Goal: Information Seeking & Learning: Learn about a topic

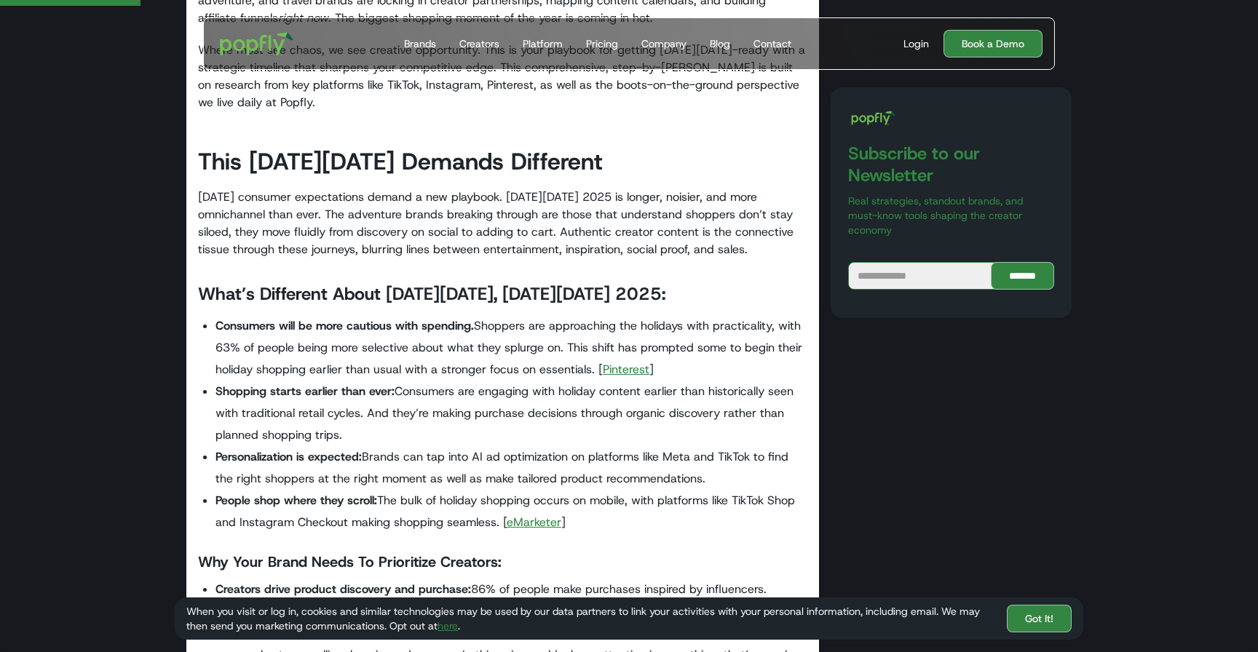
scroll to position [707, 0]
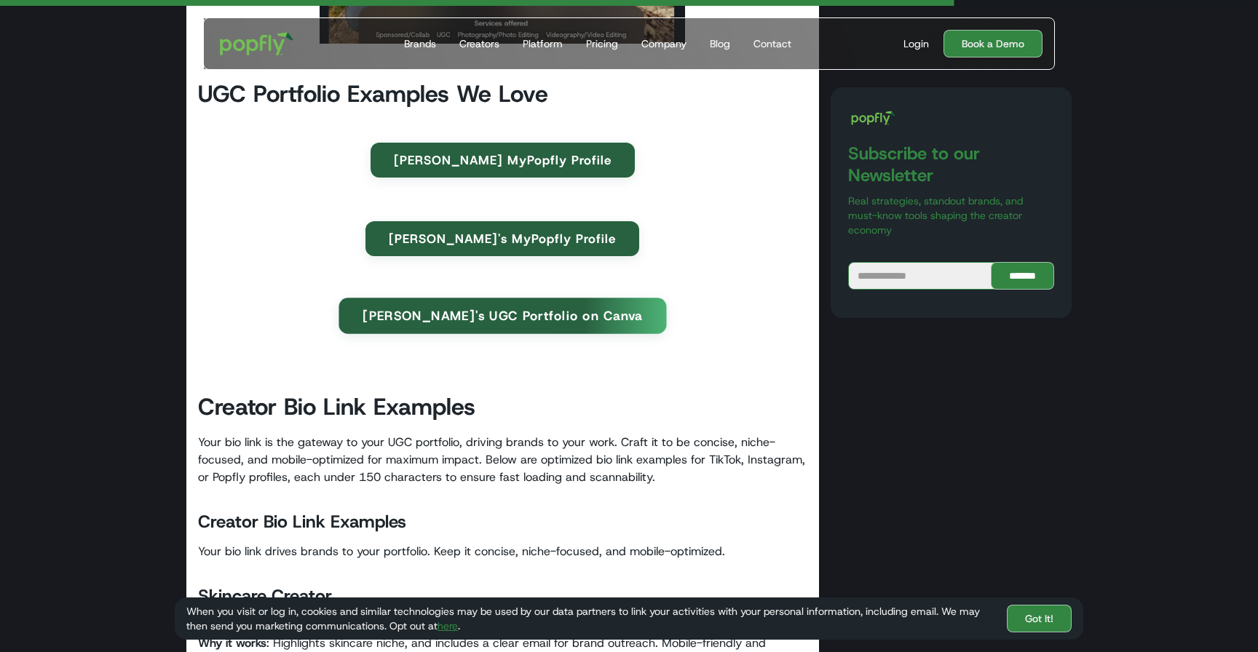
scroll to position [4605, 0]
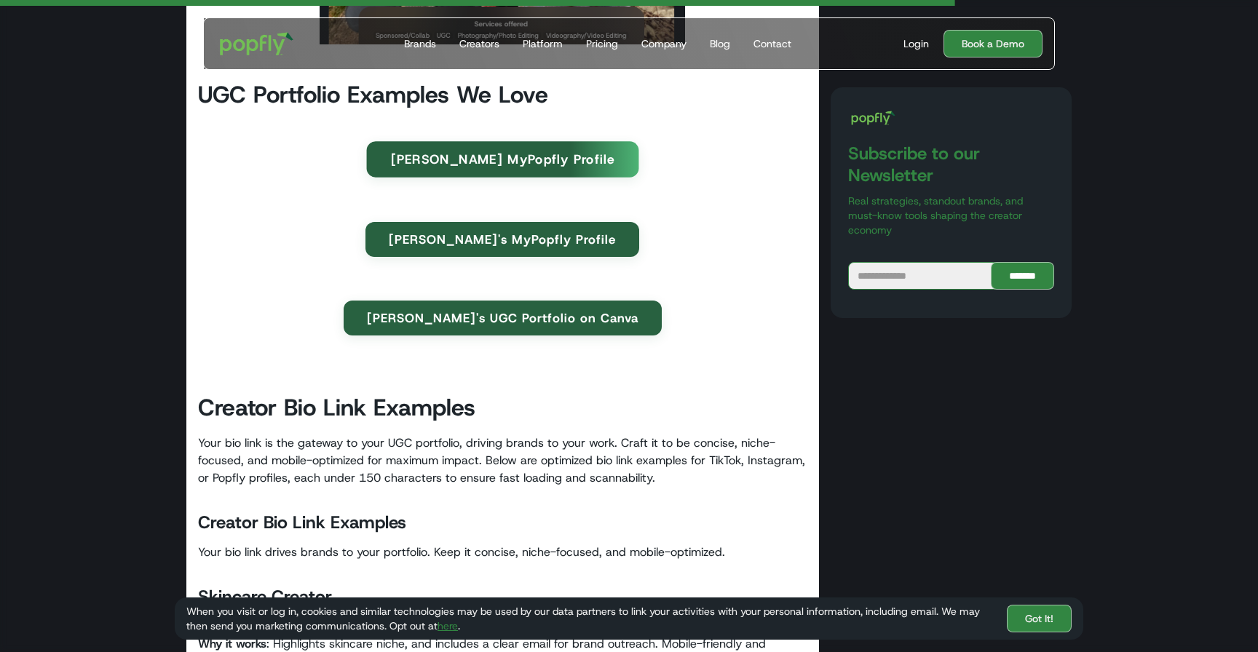
click at [492, 158] on link "[PERSON_NAME] MyPopfly Profile" at bounding box center [502, 159] width 272 height 36
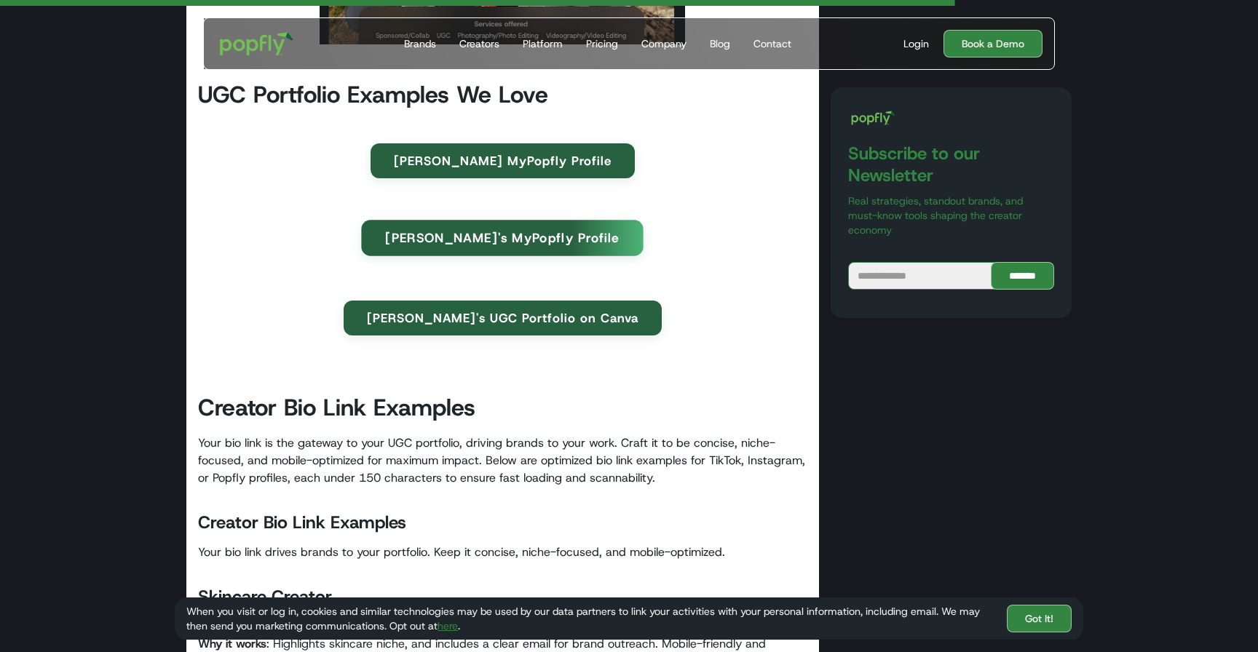
click at [515, 242] on link "[PERSON_NAME]'s MyPopfly Profile" at bounding box center [503, 238] width 282 height 36
click at [444, 338] on div "[PERSON_NAME]'s UGC Portfolio on Canva" at bounding box center [502, 318] width 609 height 79
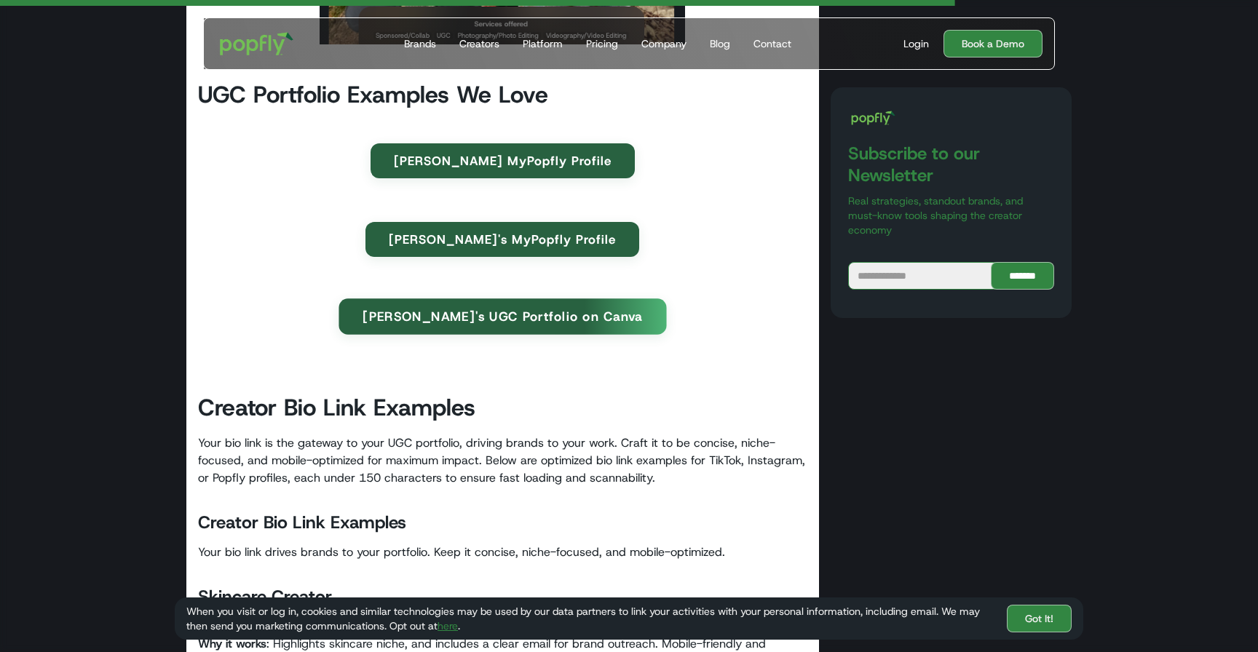
click at [443, 326] on link "[PERSON_NAME]'s UGC Portfolio on Canva" at bounding box center [502, 316] width 328 height 36
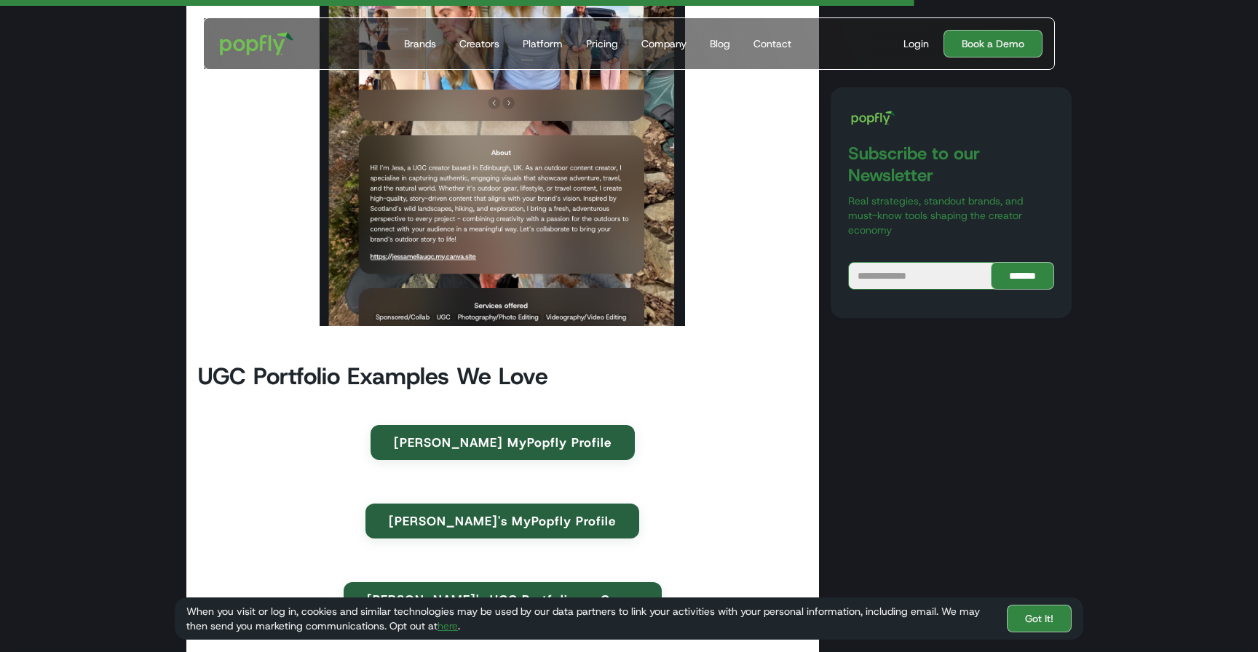
scroll to position [4435, 0]
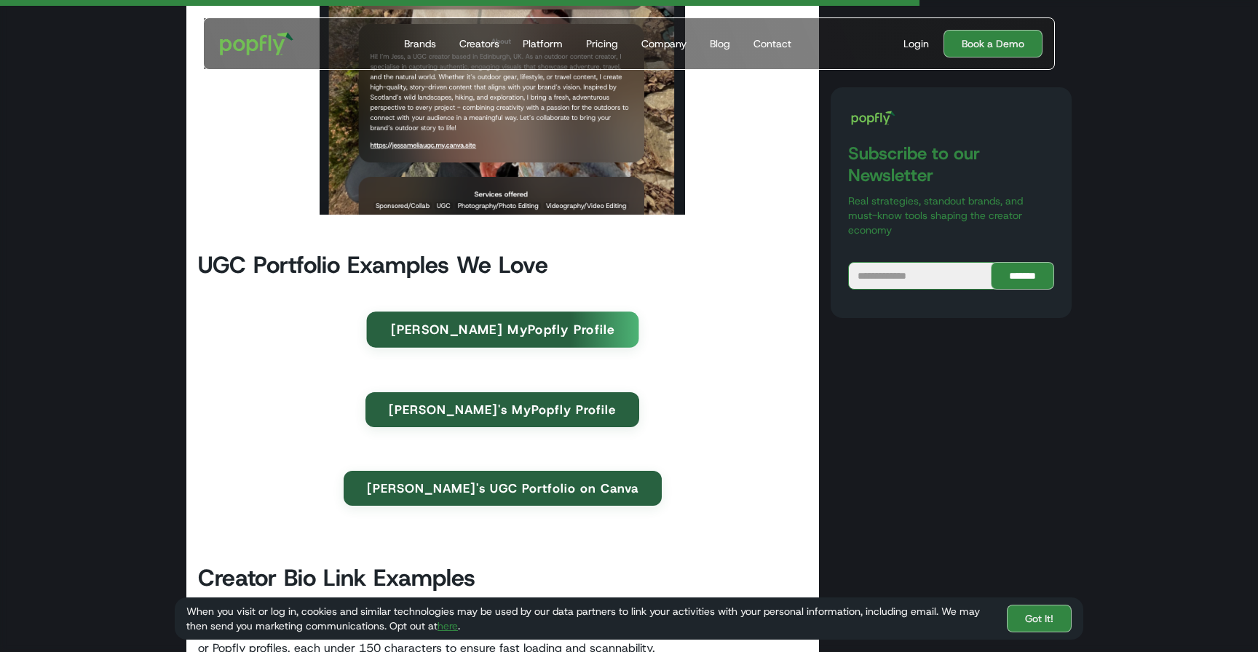
click at [474, 325] on link "[PERSON_NAME] MyPopfly Profile" at bounding box center [502, 330] width 272 height 36
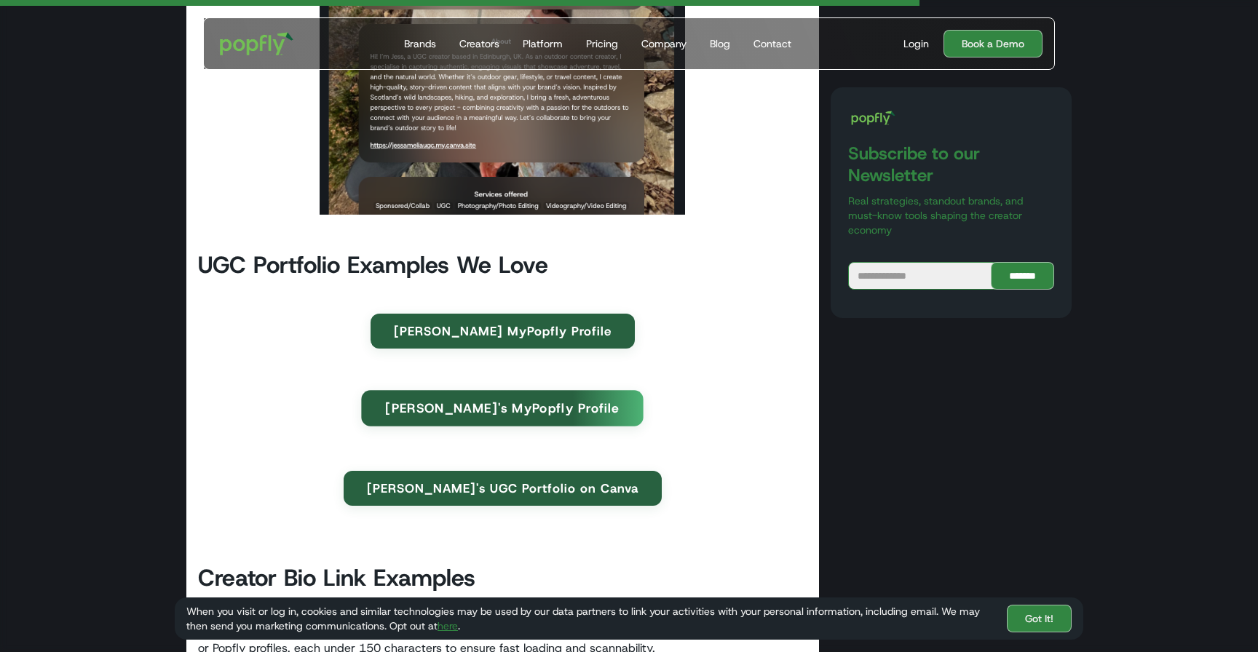
click at [455, 411] on link "[PERSON_NAME]'s MyPopfly Profile" at bounding box center [503, 408] width 282 height 36
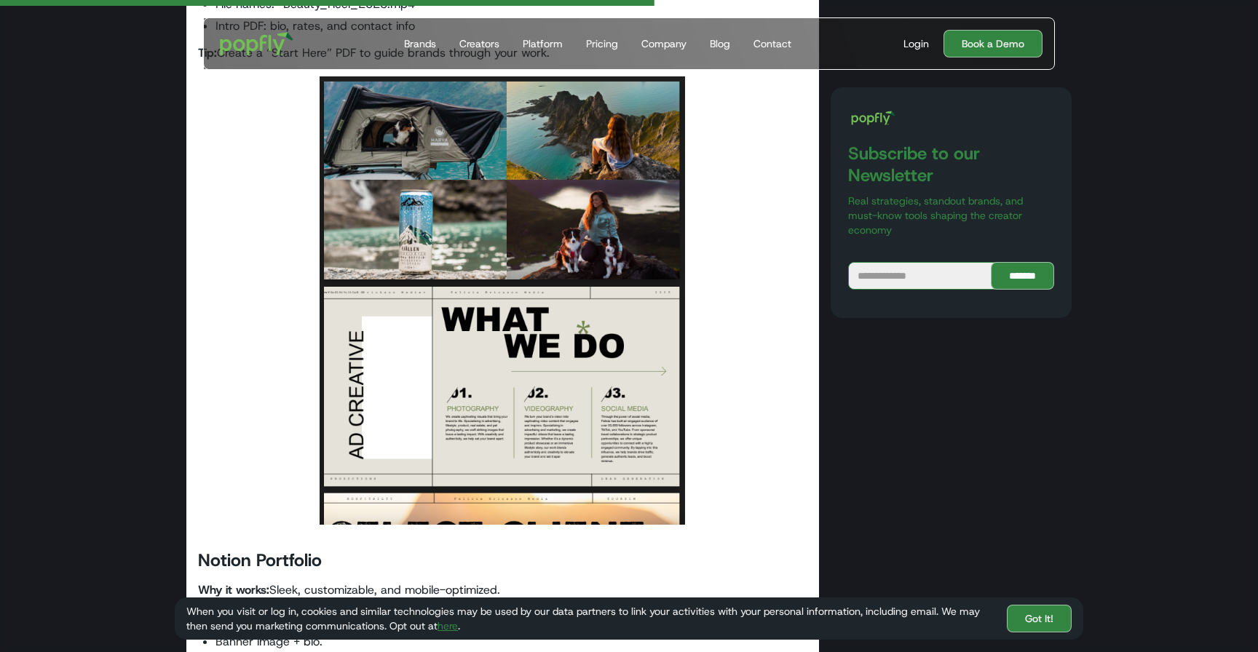
scroll to position [3180, 0]
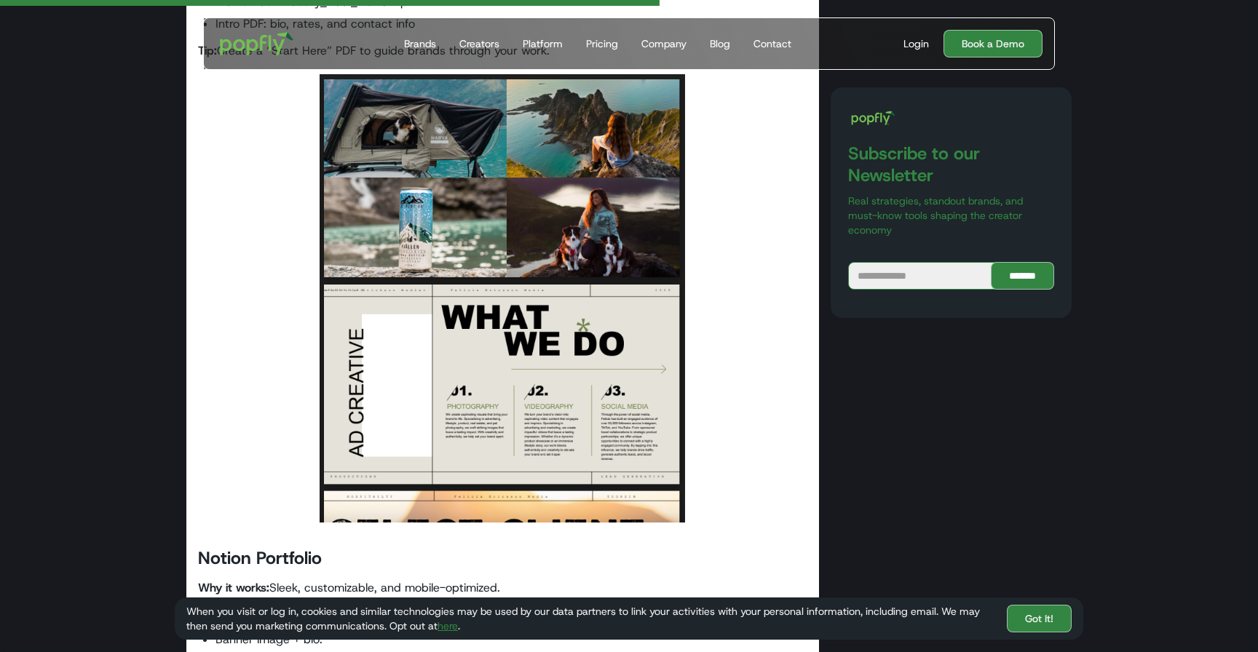
click at [467, 458] on img at bounding box center [502, 298] width 365 height 448
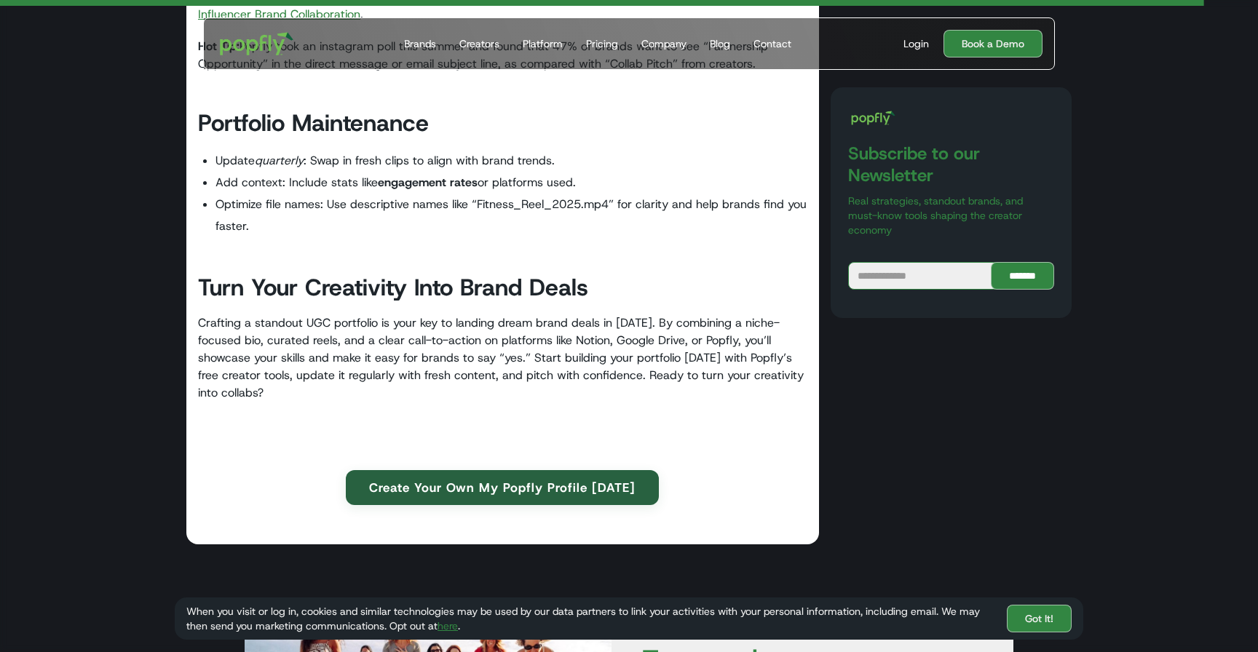
scroll to position [5832, 0]
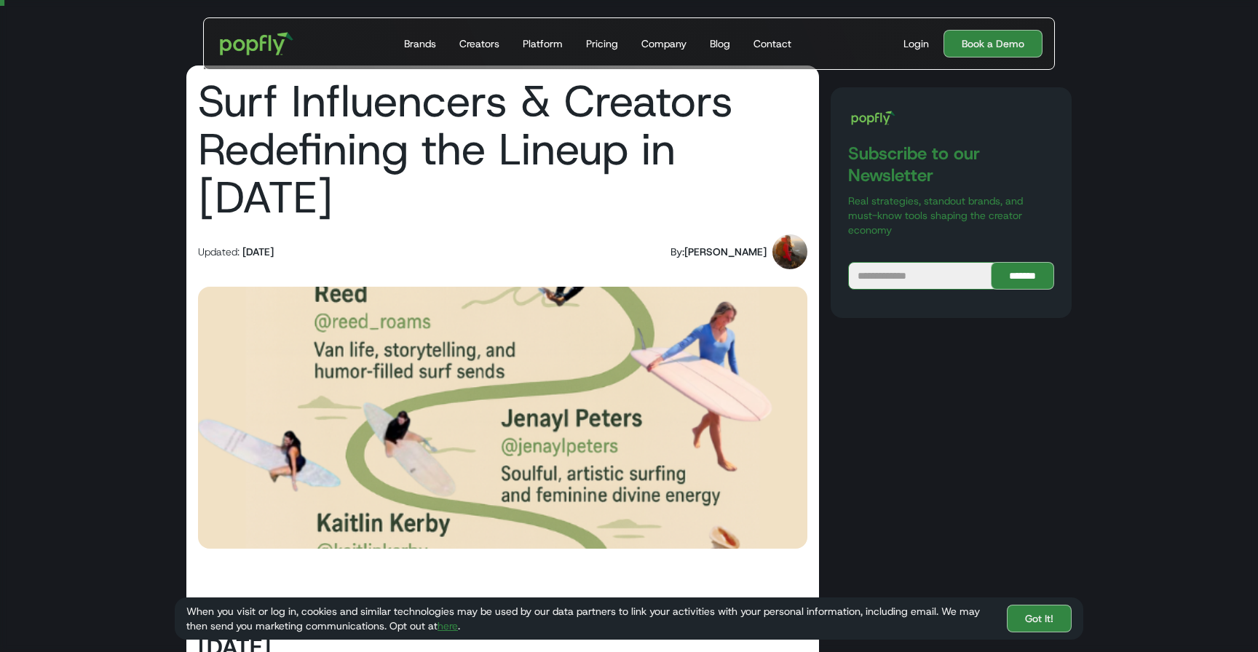
scroll to position [46, 0]
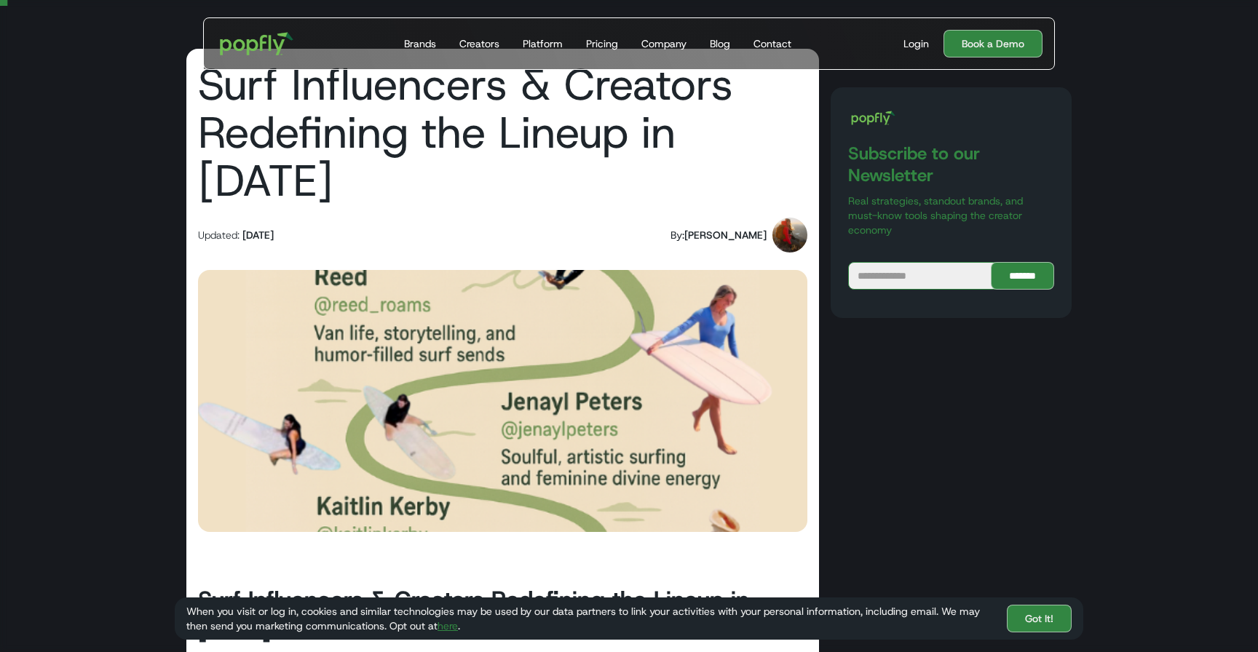
click at [551, 357] on img at bounding box center [502, 401] width 609 height 262
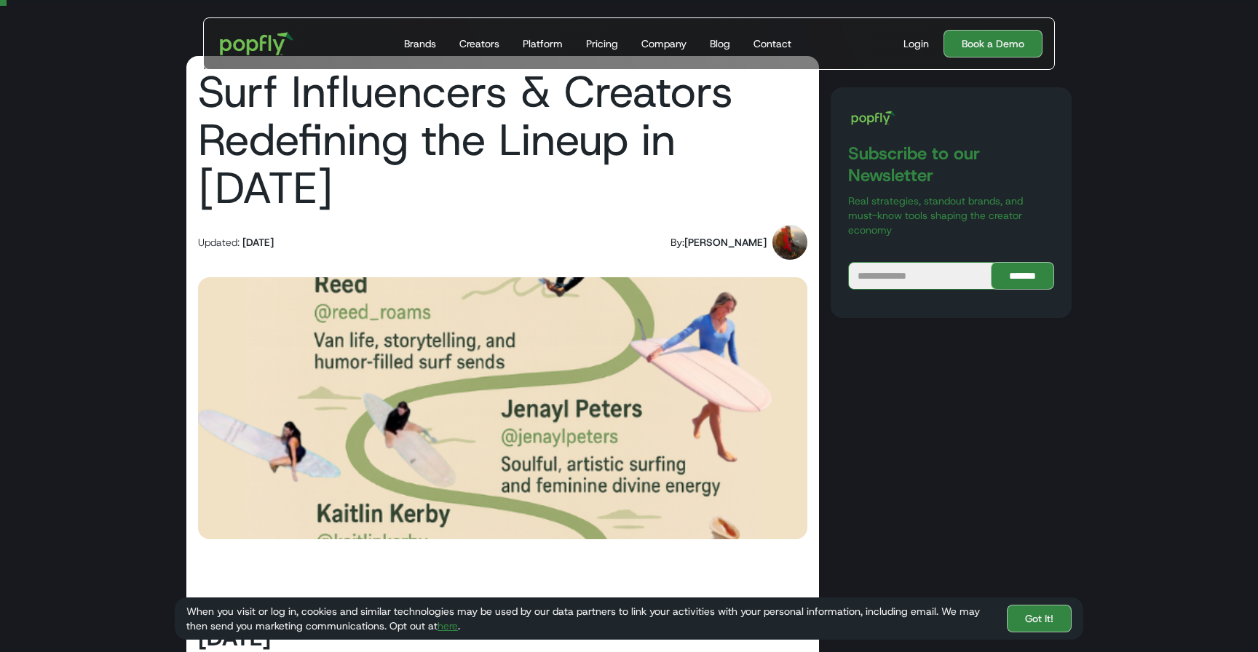
scroll to position [41, 0]
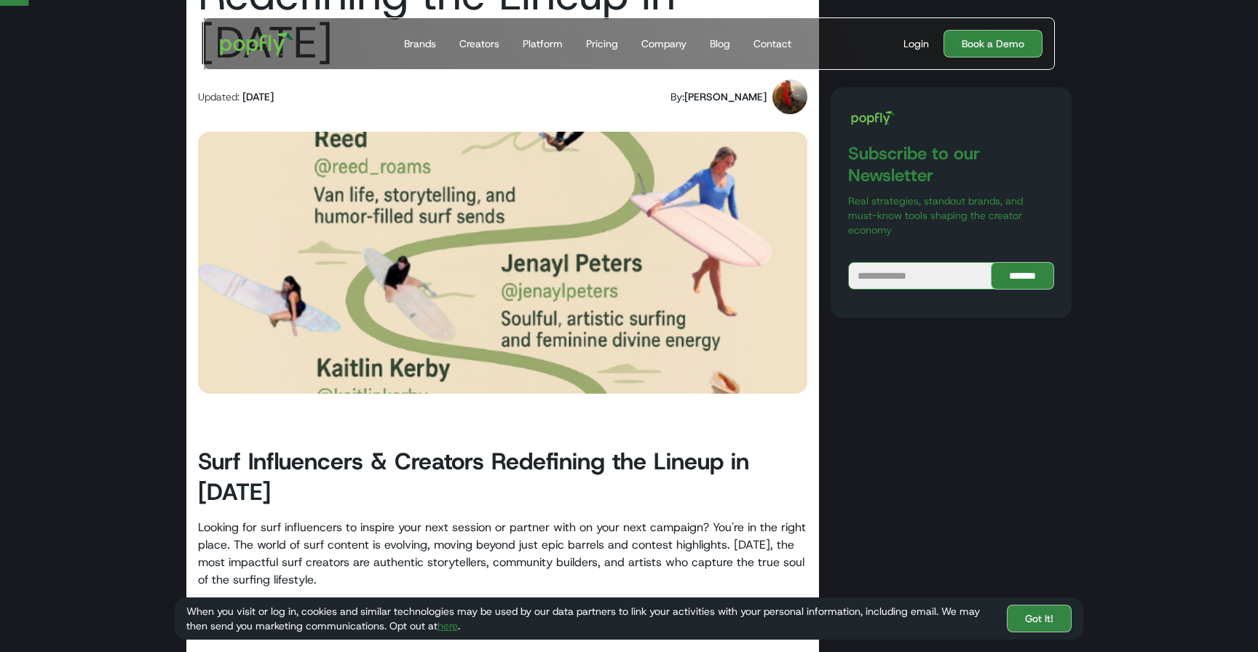
scroll to position [159, 0]
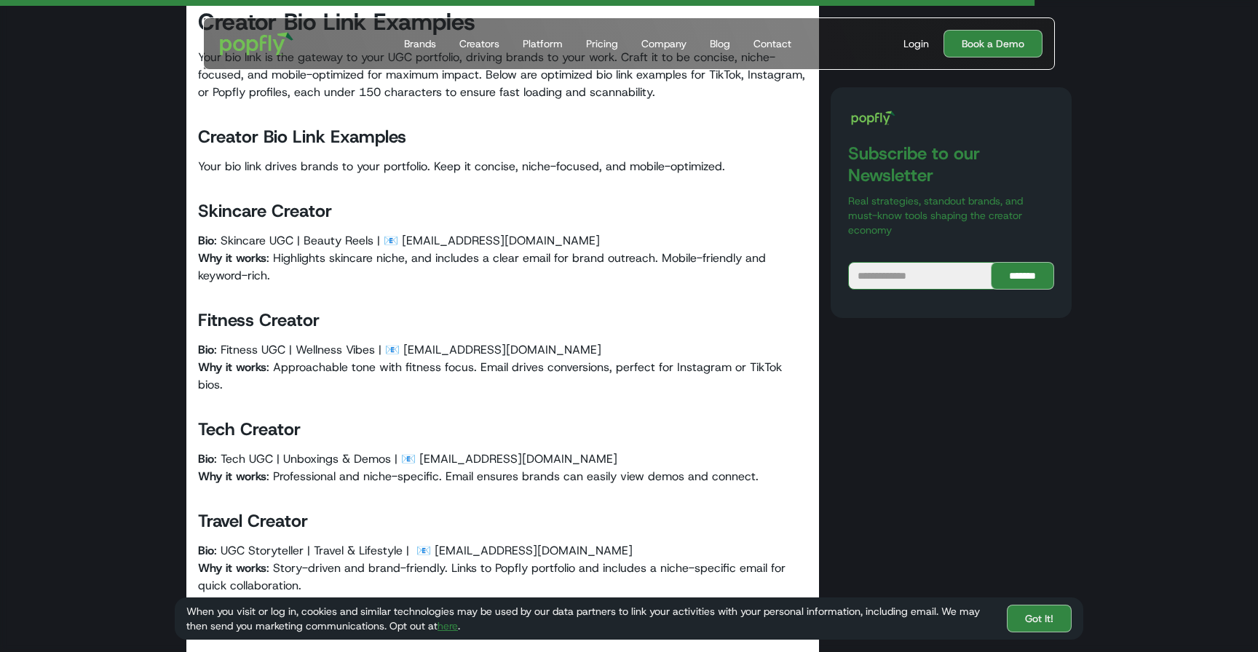
scroll to position [4998, 0]
